Goal: Task Accomplishment & Management: Use online tool/utility

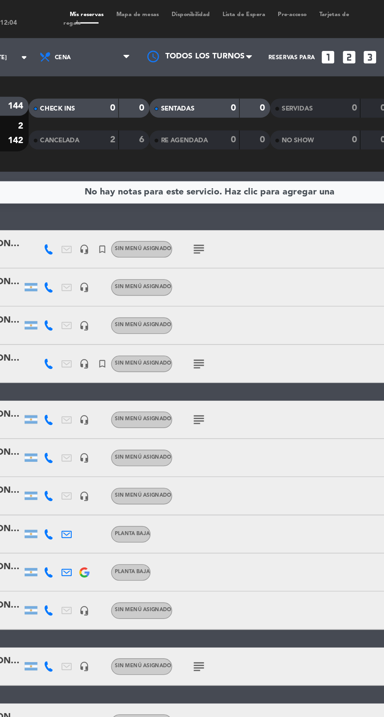
click at [149, 10] on span "Mapa de mesas" at bounding box center [148, 9] width 34 height 4
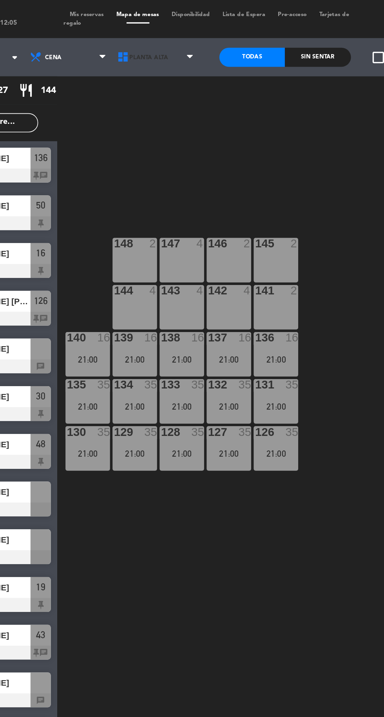
click at [169, 41] on span "Planta Alta" at bounding box center [160, 35] width 54 height 17
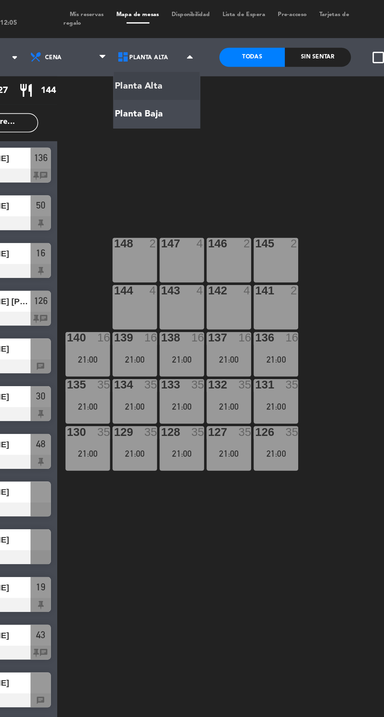
click at [160, 77] on ng-component "menu Cava del Sol sábado 11. octubre - 12:05 Mis reservas Mapa de mesas Disponi…" at bounding box center [192, 358] width 384 height 716
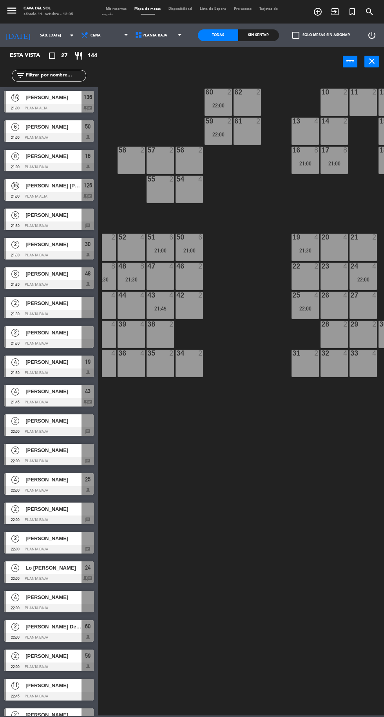
scroll to position [3, 0]
click at [44, 222] on div at bounding box center [49, 226] width 90 height 9
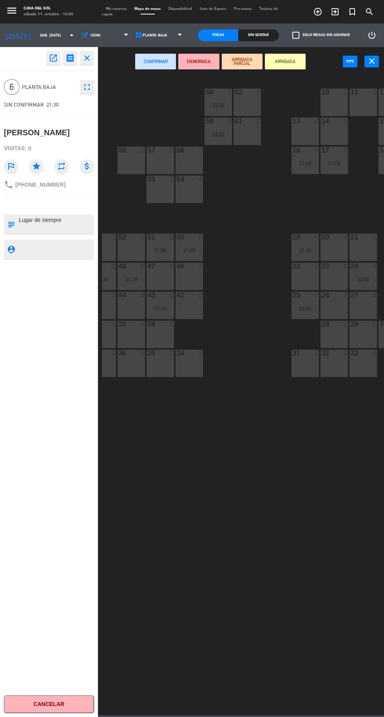
click at [305, 279] on div "22 2" at bounding box center [305, 276] width 27 height 27
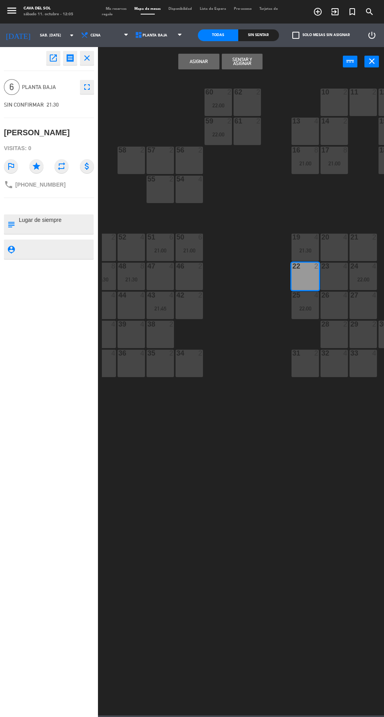
click at [333, 279] on div "23 4" at bounding box center [334, 276] width 27 height 27
click at [204, 68] on button "Asignar" at bounding box center [198, 62] width 41 height 16
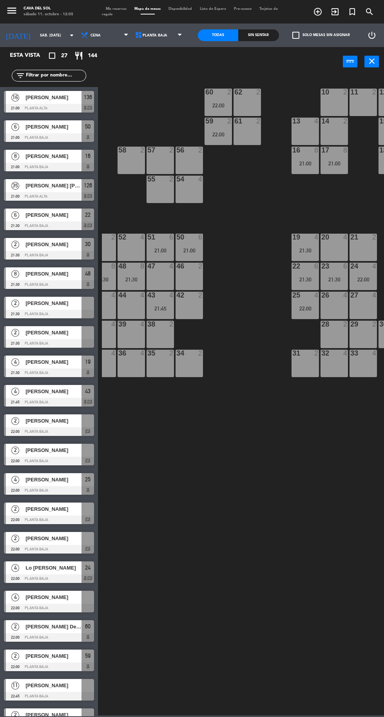
click at [48, 513] on span "[PERSON_NAME]" at bounding box center [53, 509] width 56 height 8
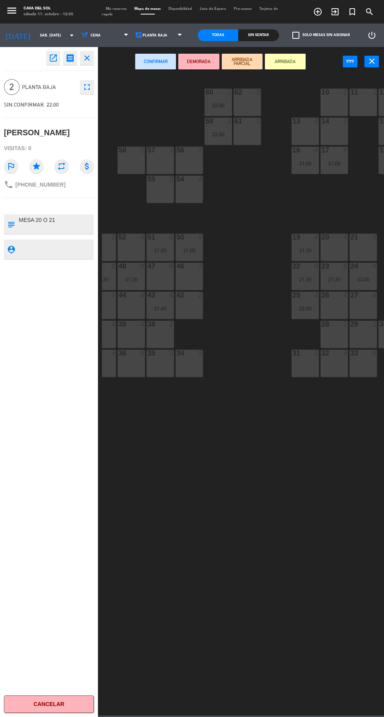
click at [367, 251] on div "21 2" at bounding box center [363, 247] width 27 height 27
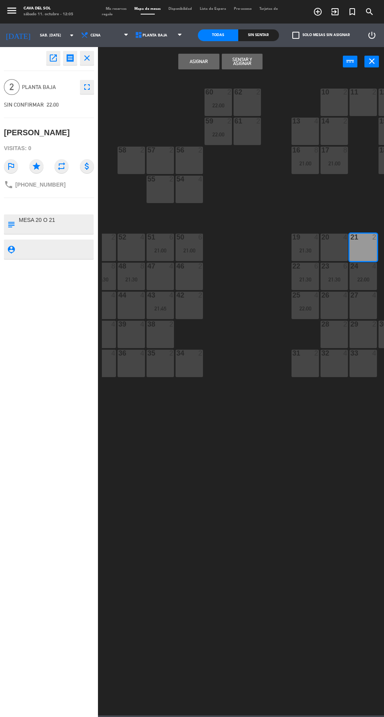
click at [198, 61] on button "Asignar" at bounding box center [198, 62] width 41 height 16
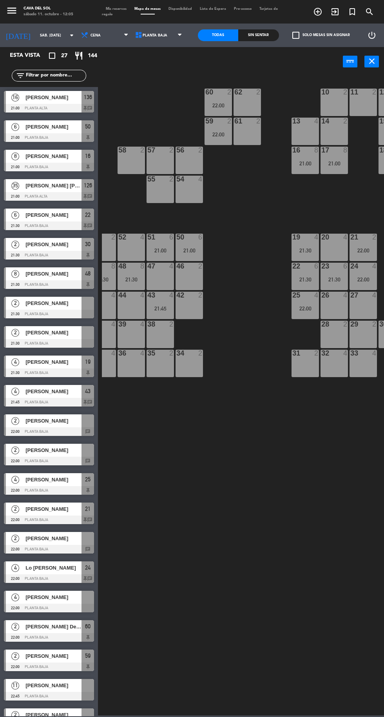
scroll to position [118, 0]
click at [46, 483] on span "[PERSON_NAME]" at bounding box center [53, 479] width 56 height 8
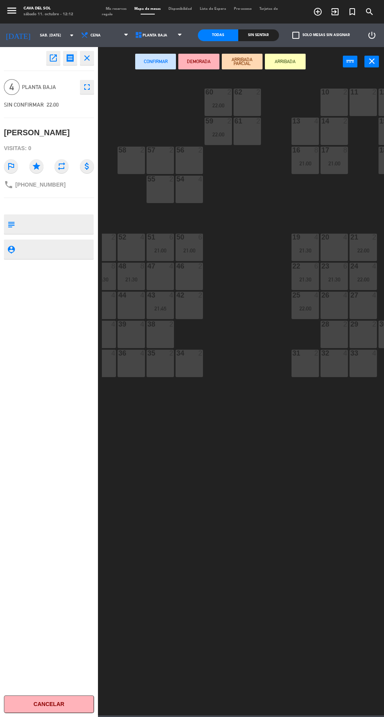
click at [192, 309] on div "42 2" at bounding box center [189, 305] width 27 height 27
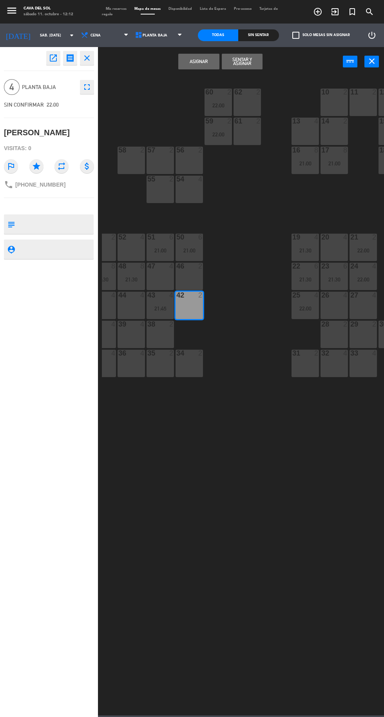
click at [199, 65] on button "Asignar" at bounding box center [198, 62] width 41 height 16
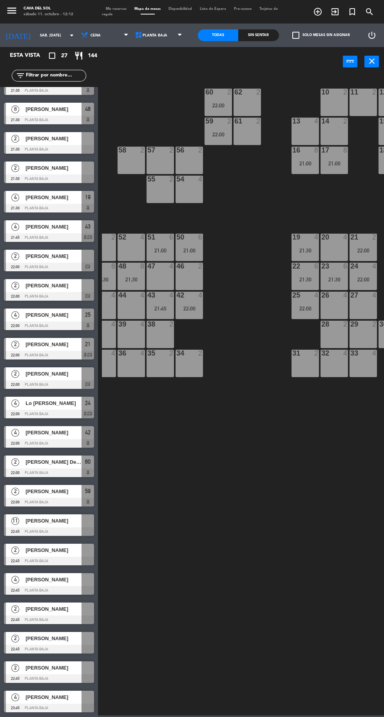
scroll to position [0, 0]
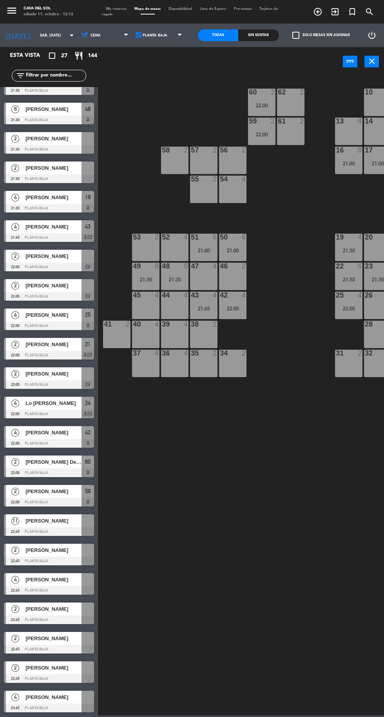
click at [51, 522] on span "[PERSON_NAME]" at bounding box center [53, 521] width 56 height 8
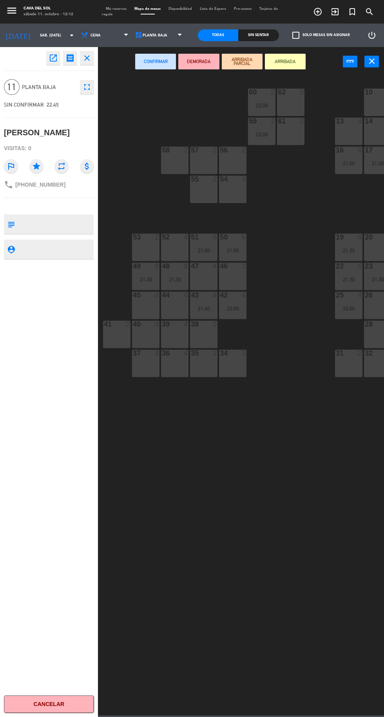
click at [232, 366] on div "34 2" at bounding box center [232, 363] width 27 height 27
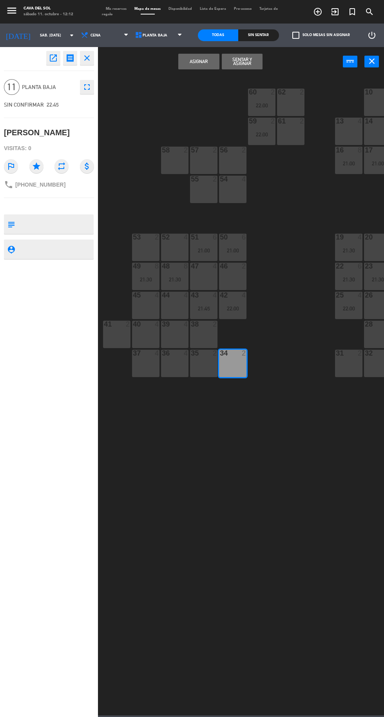
click at [201, 368] on div "35 2" at bounding box center [203, 363] width 27 height 27
click at [180, 366] on div "36 4" at bounding box center [174, 363] width 27 height 27
click at [148, 360] on div "37 4" at bounding box center [145, 363] width 27 height 27
click at [199, 62] on button "Asignar" at bounding box center [198, 62] width 41 height 16
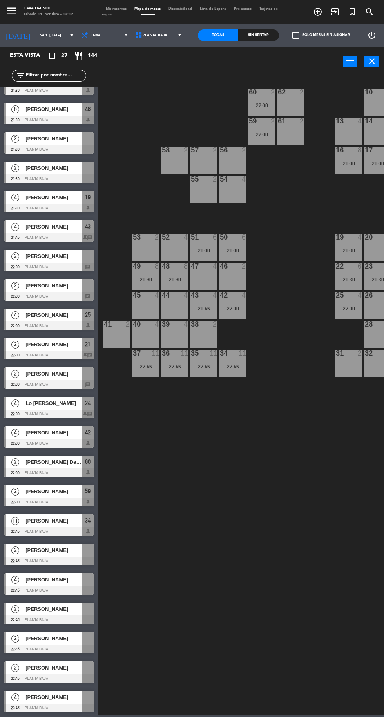
click at [57, 701] on span "[PERSON_NAME]" at bounding box center [53, 697] width 56 height 8
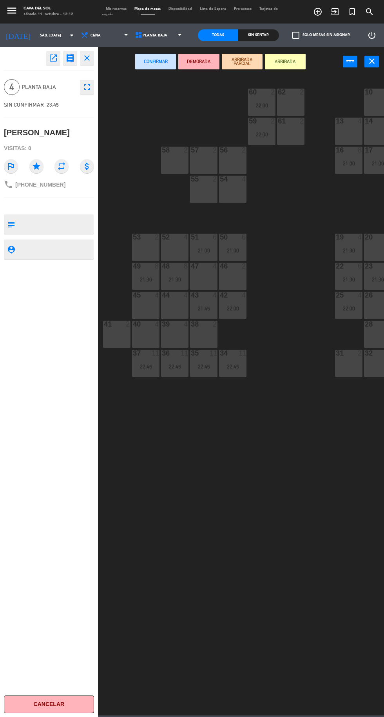
click at [175, 336] on div "39 4" at bounding box center [174, 334] width 27 height 27
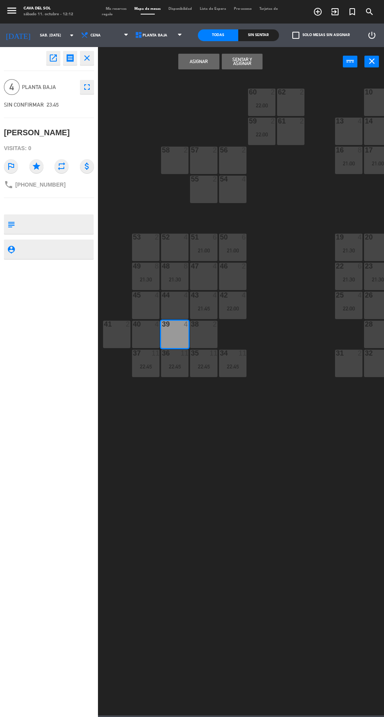
click at [200, 64] on button "Asignar" at bounding box center [198, 62] width 41 height 16
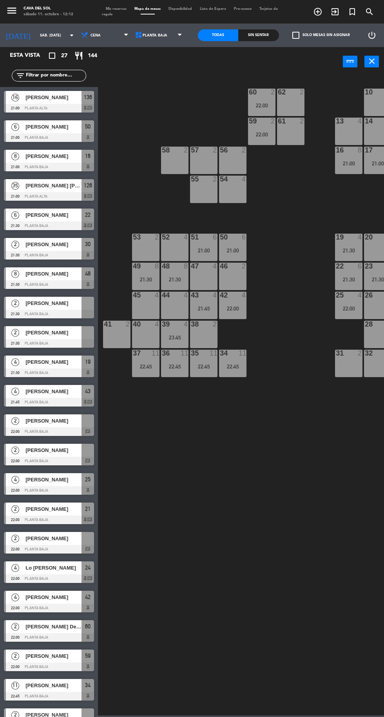
scroll to position [105, 0]
